Goal: Transaction & Acquisition: Download file/media

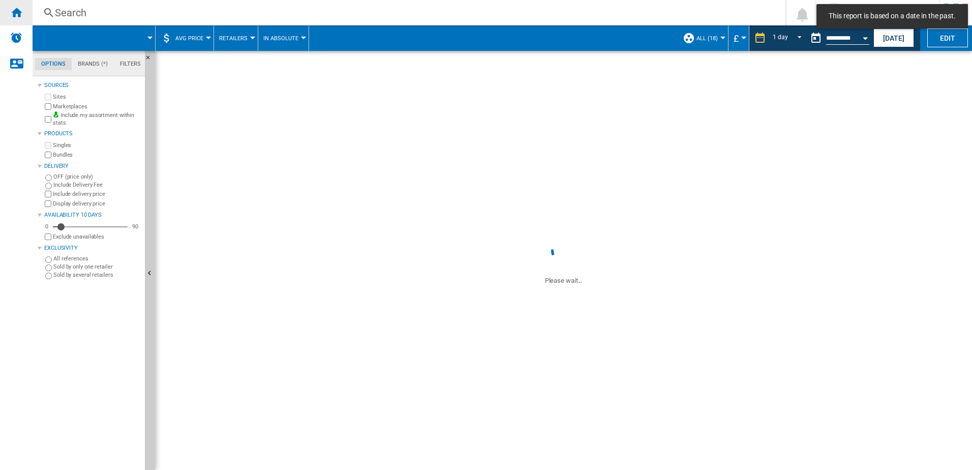
click at [24, 8] on div "Home" at bounding box center [16, 12] width 33 height 25
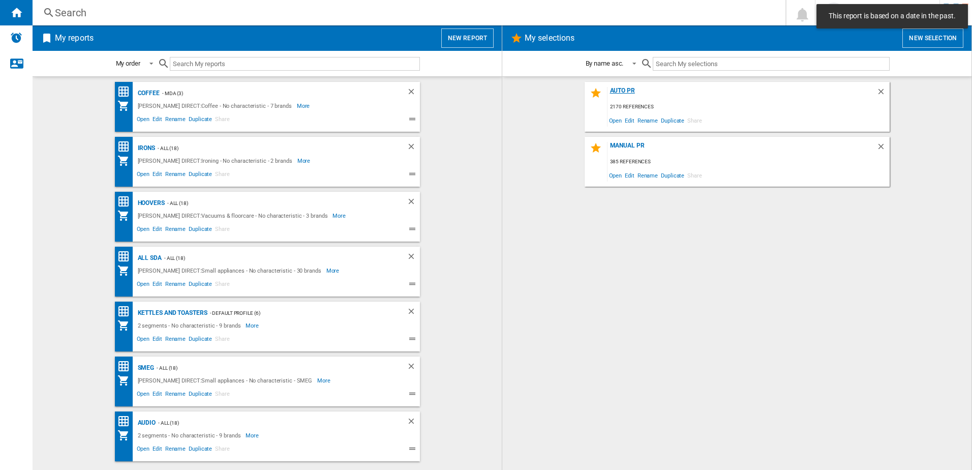
click at [625, 87] on div "AUTO PR" at bounding box center [741, 94] width 269 height 14
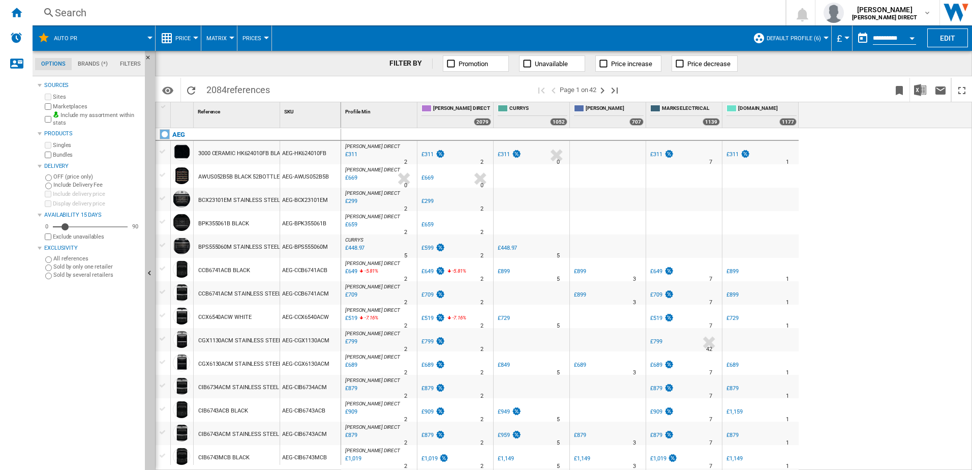
click at [798, 45] on button "Default profile (6)" at bounding box center [795, 37] width 59 height 25
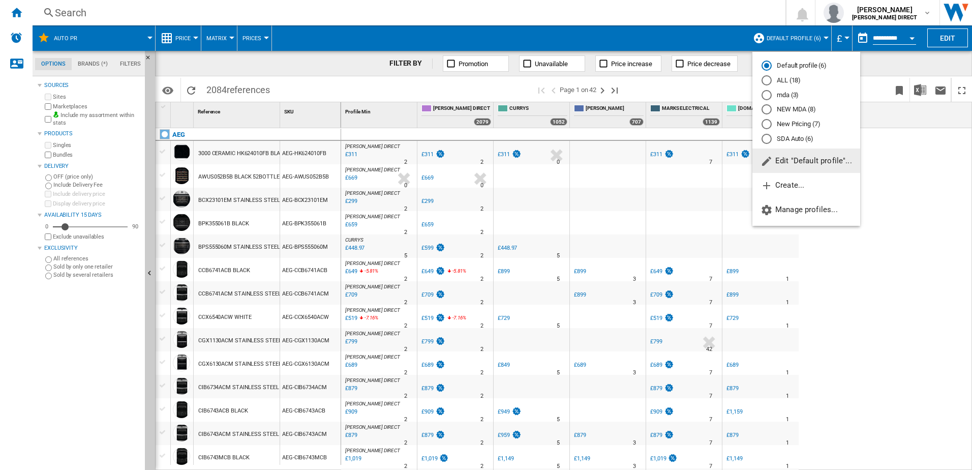
click at [799, 139] on md-radio-button "SDA Auto (6)" at bounding box center [805, 139] width 89 height 10
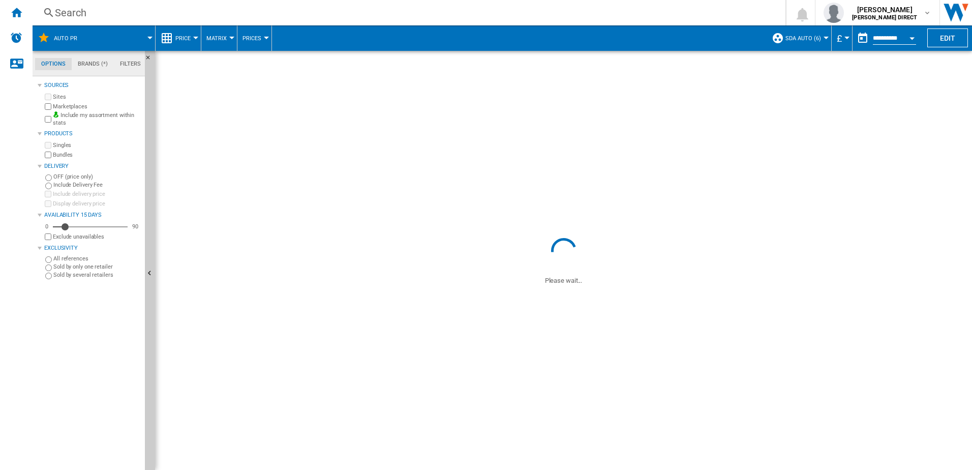
click at [805, 43] on button "SDA Auto (6)" at bounding box center [805, 37] width 41 height 25
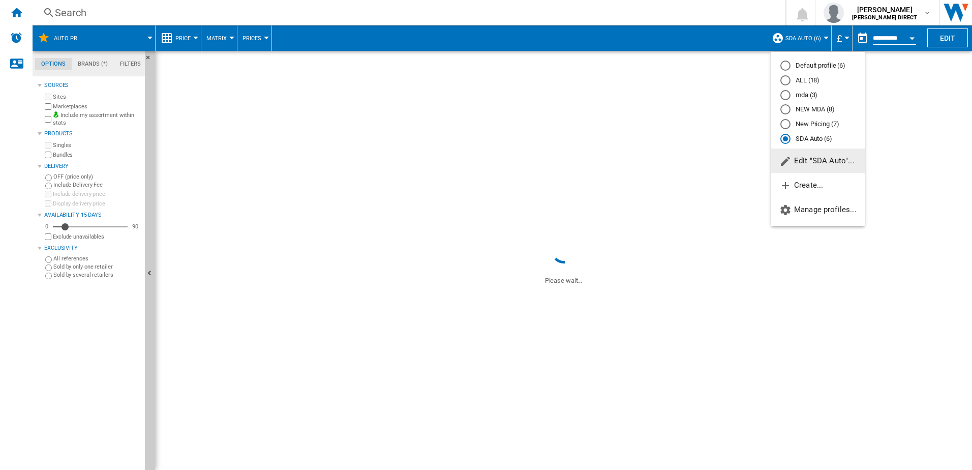
click at [825, 126] on md-radio-button "New Pricing (7)" at bounding box center [817, 124] width 75 height 10
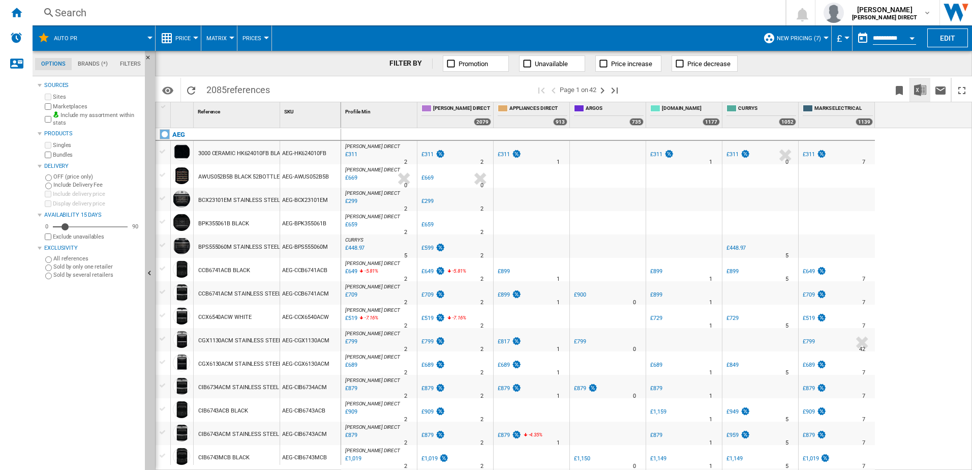
click at [914, 92] on img "Download in Excel" at bounding box center [920, 90] width 12 height 12
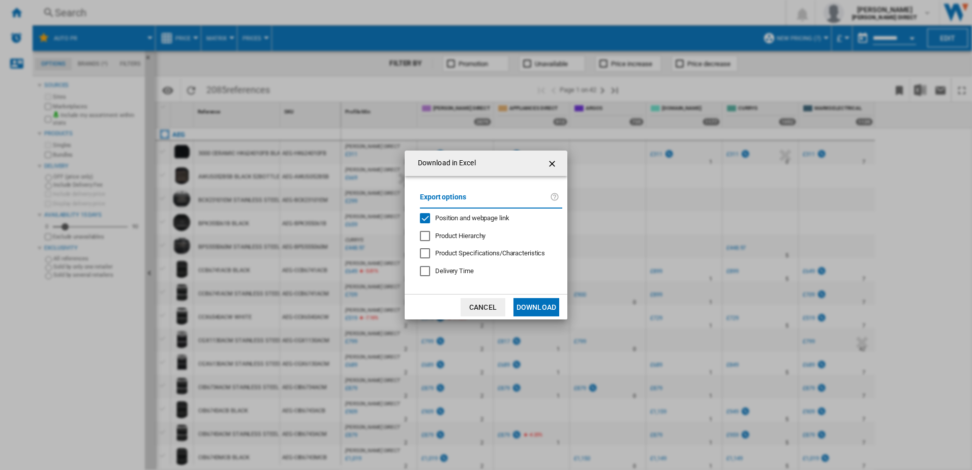
click at [440, 217] on span "Position and webpage link" at bounding box center [472, 218] width 74 height 8
click at [544, 310] on button "Download" at bounding box center [536, 307] width 46 height 18
